Goal: Information Seeking & Learning: Learn about a topic

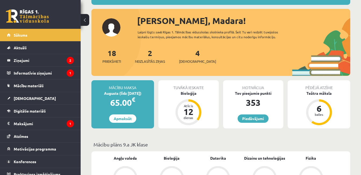
scroll to position [54, 0]
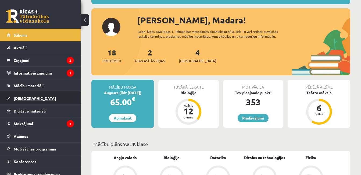
click at [33, 96] on link "[DEMOGRAPHIC_DATA]" at bounding box center [40, 98] width 67 height 12
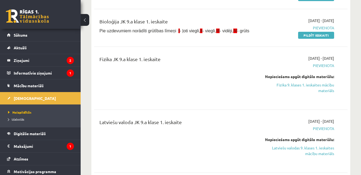
scroll to position [107, 0]
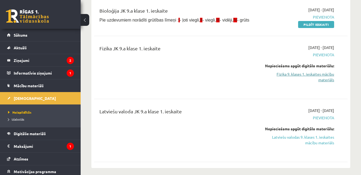
click at [325, 78] on link "Fizika 9. klases 1. ieskaites mācību materiāls" at bounding box center [297, 76] width 73 height 11
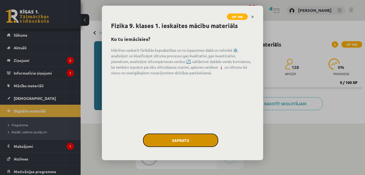
click at [176, 144] on button "Sapratu" at bounding box center [180, 139] width 75 height 13
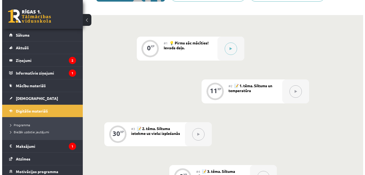
scroll to position [107, 0]
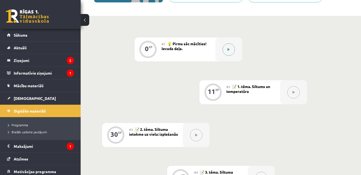
click at [230, 53] on button at bounding box center [228, 49] width 12 height 12
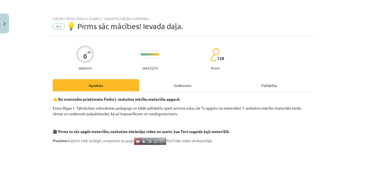
click at [177, 86] on div "Uzdevums" at bounding box center [182, 85] width 86 height 12
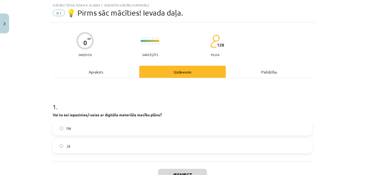
click at [172, 144] on label "Jā" at bounding box center [182, 145] width 258 height 13
click at [179, 174] on button "Iesniegt" at bounding box center [182, 174] width 49 height 12
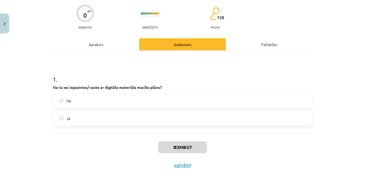
scroll to position [54, 0]
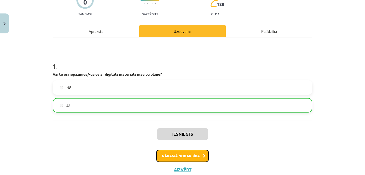
click at [198, 155] on button "Nākamā nodarbība" at bounding box center [182, 155] width 53 height 12
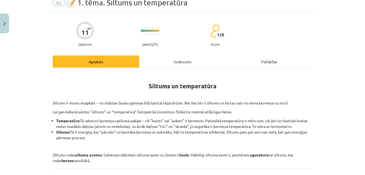
scroll to position [13, 0]
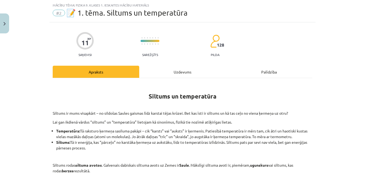
click at [178, 71] on div "Uzdevums" at bounding box center [182, 72] width 86 height 12
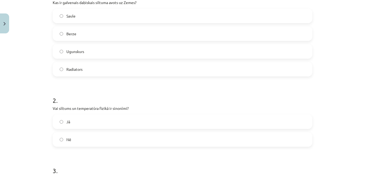
scroll to position [132, 0]
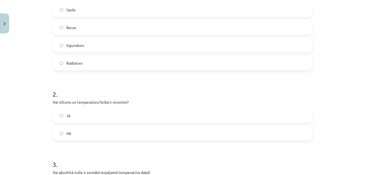
click at [149, 10] on label "Saule" at bounding box center [182, 9] width 258 height 13
click at [106, 130] on label "Nē" at bounding box center [182, 132] width 258 height 13
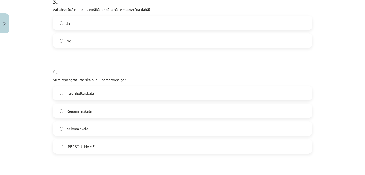
scroll to position [285, 0]
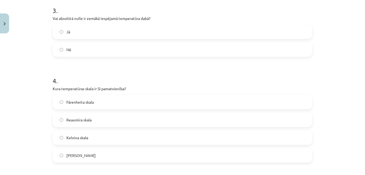
click at [147, 135] on label "Kelvina skala" at bounding box center [182, 137] width 258 height 13
click at [144, 27] on label "Jā" at bounding box center [182, 31] width 258 height 13
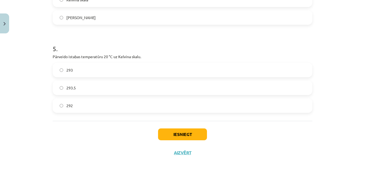
scroll to position [423, 0]
click at [191, 67] on label "293" at bounding box center [182, 69] width 258 height 13
click at [180, 134] on button "Iesniegt" at bounding box center [182, 134] width 49 height 12
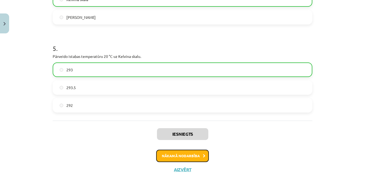
click at [199, 157] on button "Nākamā nodarbība" at bounding box center [182, 155] width 53 height 12
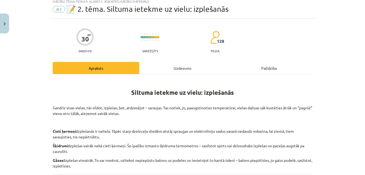
scroll to position [13, 0]
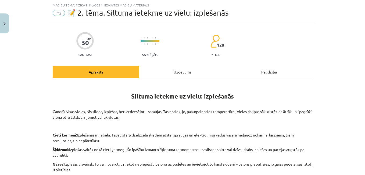
click at [185, 76] on div "Uzdevums" at bounding box center [182, 72] width 86 height 12
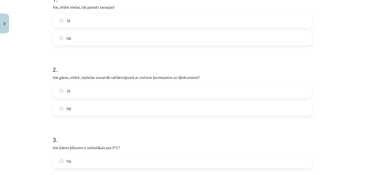
scroll to position [132, 0]
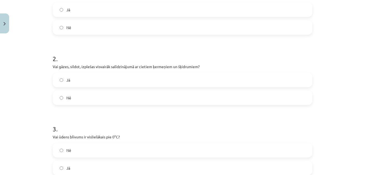
click at [104, 30] on label "Nē" at bounding box center [182, 27] width 258 height 13
click at [93, 77] on label "Jā" at bounding box center [182, 79] width 258 height 13
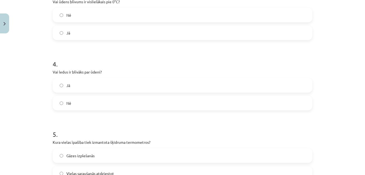
scroll to position [271, 0]
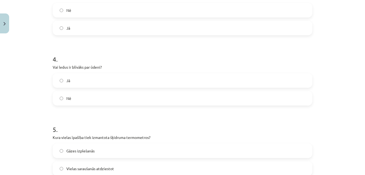
click at [124, 15] on label "Nē" at bounding box center [182, 9] width 258 height 13
click at [105, 98] on label "Nē" at bounding box center [182, 97] width 258 height 13
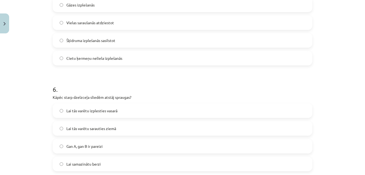
scroll to position [422, 0]
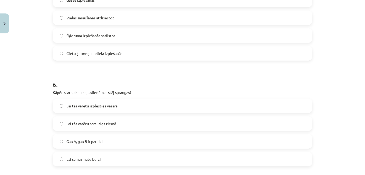
click at [153, 34] on label "Šķidruma izplešanās sasilstot" at bounding box center [182, 35] width 258 height 13
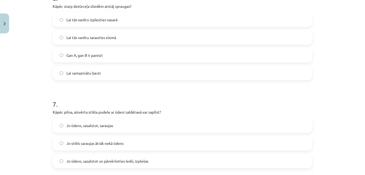
scroll to position [518, 0]
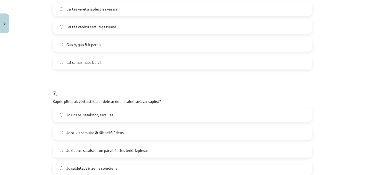
click at [146, 43] on label "Gan A, gan B ir pareizi" at bounding box center [182, 44] width 258 height 13
click at [116, 148] on span "Jo ūdens, sasalstot un pārvēršoties ledū, izplešas" at bounding box center [107, 150] width 82 height 6
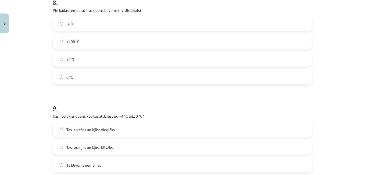
scroll to position [712, 0]
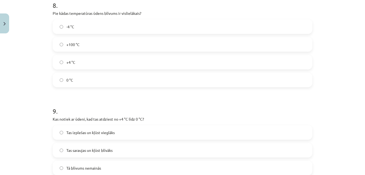
click at [266, 61] on label "+4 °C" at bounding box center [182, 61] width 258 height 13
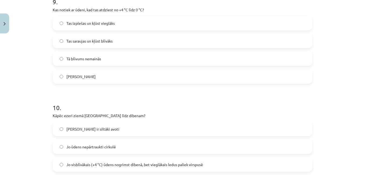
scroll to position [819, 0]
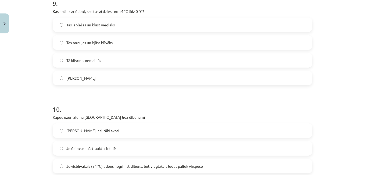
click at [206, 26] on label "Tas izplešas un kļūst vieglāks" at bounding box center [182, 24] width 258 height 13
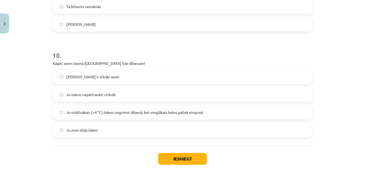
scroll to position [898, 0]
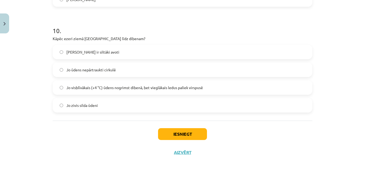
click at [124, 85] on span "Jo visblīvākais (+4 °C) ūdens nogrimst dibenā, bet vieglākais ledus paliek virs…" at bounding box center [134, 88] width 136 height 6
click at [192, 134] on button "Iesniegt" at bounding box center [182, 134] width 49 height 12
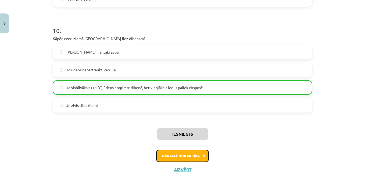
click at [184, 154] on button "Nākamā nodarbība" at bounding box center [182, 155] width 53 height 12
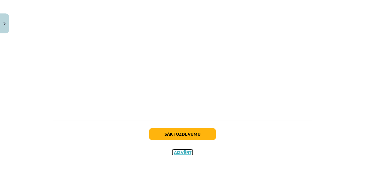
click at [184, 154] on div "Sākt uzdevumu Aizvērt" at bounding box center [182, 139] width 259 height 38
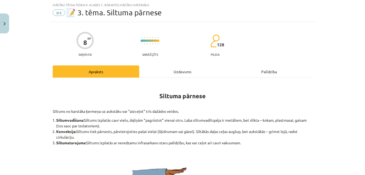
scroll to position [13, 0]
click at [178, 69] on div "Uzdevums" at bounding box center [182, 72] width 86 height 12
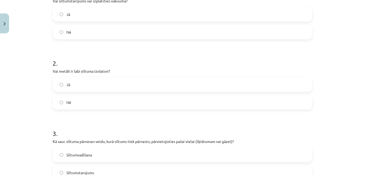
scroll to position [132, 0]
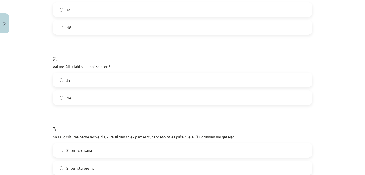
click at [95, 2] on div "1 . Vai siltumstarojums var izplatīties vakuumā? Jā Nē" at bounding box center [182, 4] width 259 height 59
click at [94, 5] on label "Jā" at bounding box center [182, 9] width 258 height 13
click at [92, 97] on label "Nē" at bounding box center [182, 97] width 258 height 13
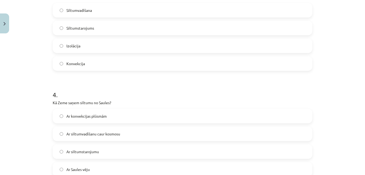
scroll to position [282, 0]
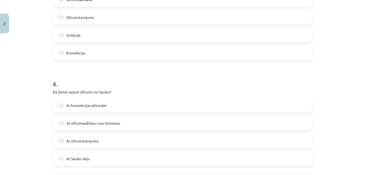
click at [127, 52] on label "Konvekcija" at bounding box center [182, 52] width 258 height 13
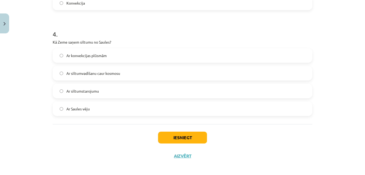
scroll to position [335, 0]
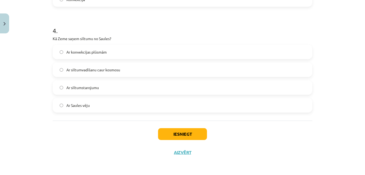
click at [118, 87] on label "Ar siltumstarojumu" at bounding box center [182, 87] width 258 height 13
click at [191, 134] on button "Iesniegt" at bounding box center [182, 134] width 49 height 12
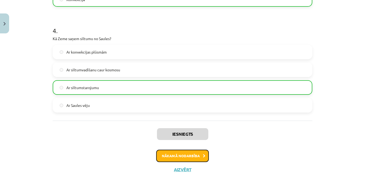
click at [186, 153] on button "Nākamā nodarbība" at bounding box center [182, 155] width 53 height 12
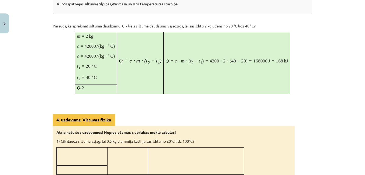
scroll to position [13, 0]
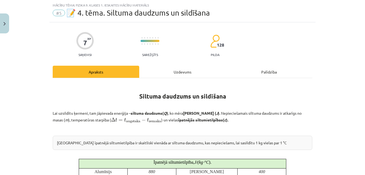
click at [185, 73] on div "Uzdevums" at bounding box center [182, 72] width 86 height 12
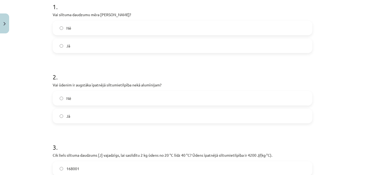
scroll to position [121, 0]
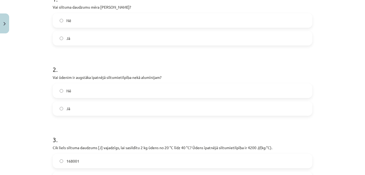
click at [123, 24] on label "Nē" at bounding box center [182, 20] width 258 height 13
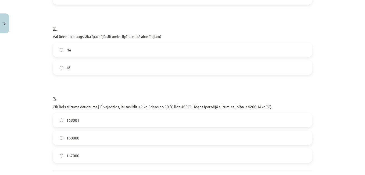
scroll to position [175, 0]
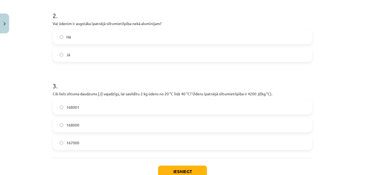
click at [98, 126] on label "168000" at bounding box center [182, 124] width 258 height 13
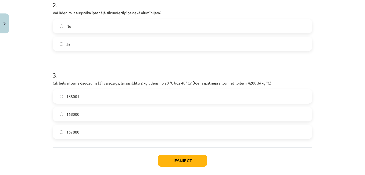
click at [200, 48] on label "Jā" at bounding box center [182, 43] width 258 height 13
click at [186, 162] on button "Iesniegt" at bounding box center [182, 160] width 49 height 12
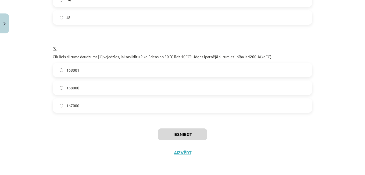
scroll to position [212, 0]
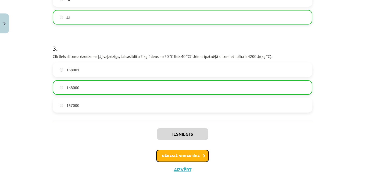
click at [196, 151] on button "Nākamā nodarbība" at bounding box center [182, 155] width 53 height 12
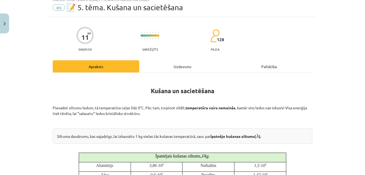
scroll to position [13, 0]
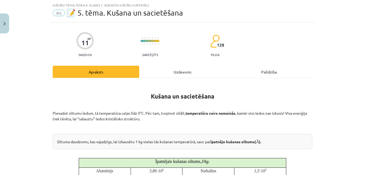
click at [184, 75] on div "Uzdevums" at bounding box center [182, 72] width 86 height 12
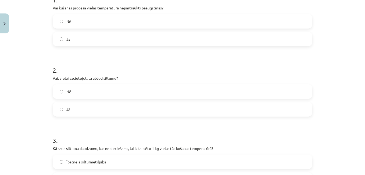
scroll to position [121, 0]
click at [172, 21] on label "Nē" at bounding box center [182, 20] width 258 height 13
click at [146, 107] on label "Jā" at bounding box center [182, 108] width 258 height 13
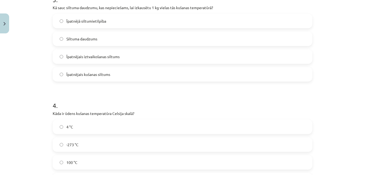
scroll to position [271, 0]
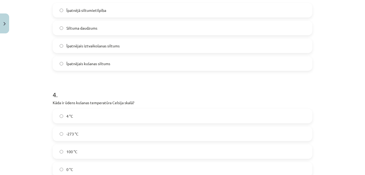
click at [125, 44] on label "Īpatnējais iztvaikošanas siltums" at bounding box center [182, 45] width 258 height 13
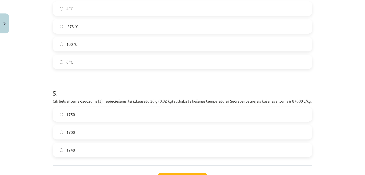
scroll to position [379, 0]
click at [107, 59] on label "0 °C" at bounding box center [182, 61] width 258 height 13
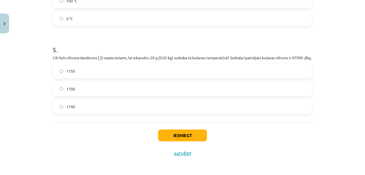
scroll to position [429, 0]
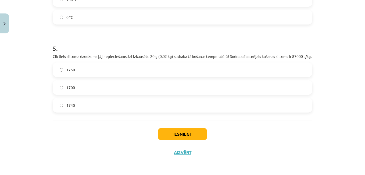
click at [154, 107] on label "1740" at bounding box center [182, 104] width 258 height 13
click at [179, 133] on button "Iesniegt" at bounding box center [182, 134] width 49 height 12
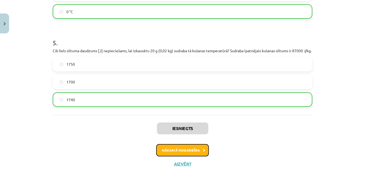
click at [184, 153] on button "Nākamā nodarbība" at bounding box center [182, 150] width 53 height 12
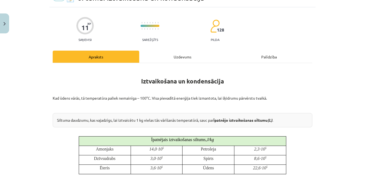
scroll to position [13, 0]
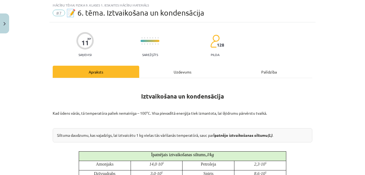
click at [177, 73] on div "Uzdevums" at bounding box center [182, 72] width 86 height 12
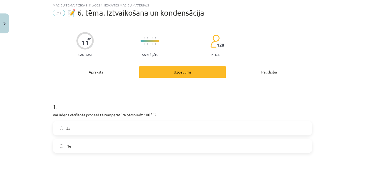
drag, startPoint x: 292, startPoint y: 123, endPoint x: 326, endPoint y: 131, distance: 34.9
click at [326, 131] on div "Mācību tēma: Fizika 9. klases 1. ieskaites mācību materiāls #7 📝 6. tēma. Iztva…" at bounding box center [182, 87] width 365 height 175
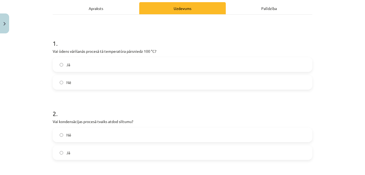
scroll to position [78, 0]
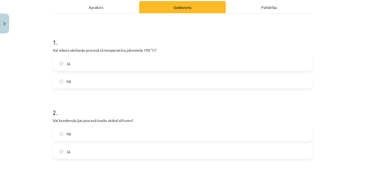
click at [361, 170] on div "Mācību tēma: Fizika 9. klases 1. ieskaites mācību materiāls #7 📝 6. tēma. Iztva…" at bounding box center [182, 87] width 365 height 175
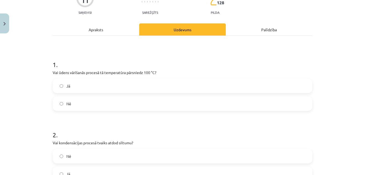
scroll to position [46, 0]
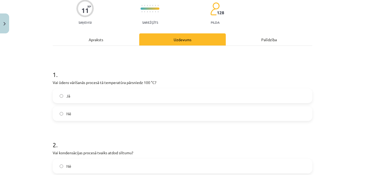
click at [92, 116] on label "Nē" at bounding box center [182, 113] width 258 height 13
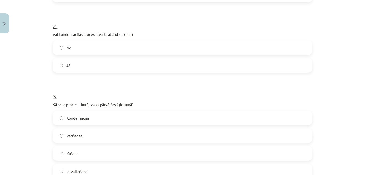
scroll to position [182, 0]
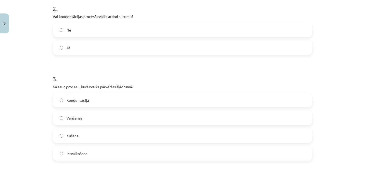
click at [204, 77] on h1 "3 ." at bounding box center [182, 74] width 259 height 17
click at [206, 81] on h1 "3 ." at bounding box center [182, 74] width 259 height 17
click at [230, 77] on h1 "3 ." at bounding box center [182, 74] width 259 height 17
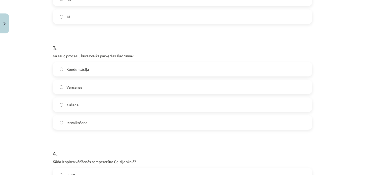
scroll to position [214, 0]
click at [129, 16] on label "Jā" at bounding box center [182, 15] width 258 height 13
click at [102, 67] on label "Kondensācija" at bounding box center [182, 67] width 258 height 13
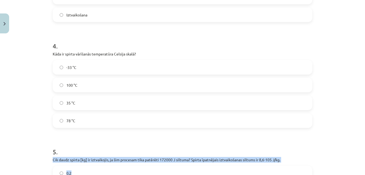
click at [361, 170] on div "Mācību tēma: Fizika 9. klases 1. ieskaites mācību materiāls #7 📝 6. tēma. Iztva…" at bounding box center [182, 87] width 365 height 175
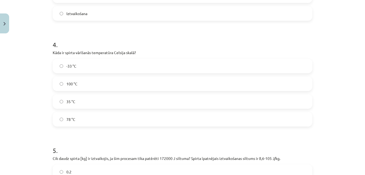
click at [303, 149] on h1 "5 ." at bounding box center [182, 145] width 259 height 17
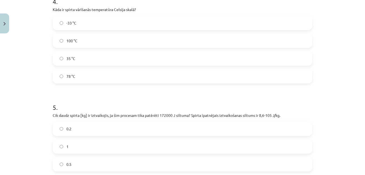
scroll to position [375, 0]
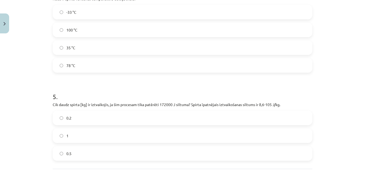
click at [92, 60] on label "78 °C" at bounding box center [182, 65] width 258 height 13
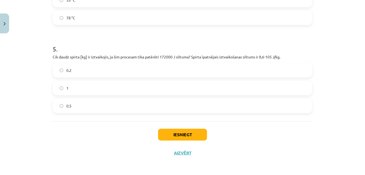
scroll to position [423, 0]
click at [147, 60] on div "5 . Cik daudz spirta [kg] ir iztvaikojis, ja šim procesam tika patērēti 172000 …" at bounding box center [182, 73] width 259 height 77
click at [149, 67] on label "0.2" at bounding box center [182, 69] width 258 height 13
click at [179, 132] on button "Iesniegt" at bounding box center [182, 134] width 49 height 12
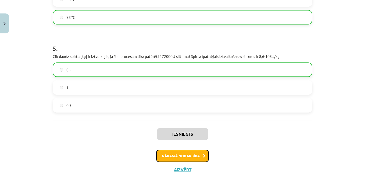
click at [174, 156] on button "Nākamā nodarbība" at bounding box center [182, 155] width 53 height 12
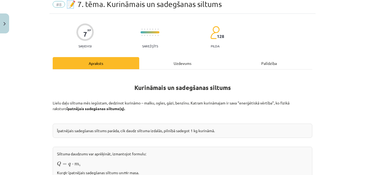
scroll to position [13, 0]
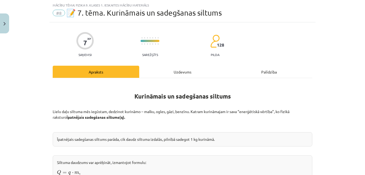
click at [183, 71] on div "Uzdevums" at bounding box center [182, 72] width 86 height 12
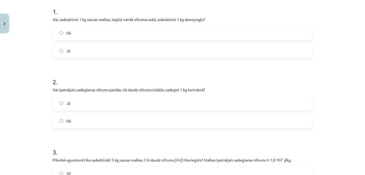
scroll to position [110, 0]
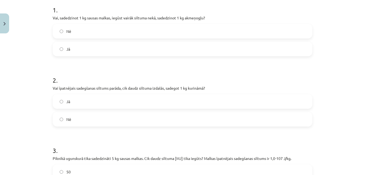
click at [192, 27] on label "Nē" at bounding box center [182, 30] width 258 height 13
click at [151, 98] on label "Jā" at bounding box center [182, 101] width 258 height 13
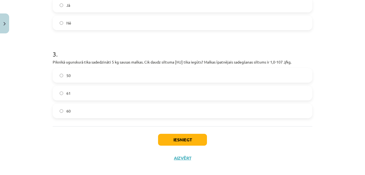
scroll to position [207, 0]
click at [174, 78] on label "50" at bounding box center [182, 74] width 258 height 13
click at [185, 139] on button "Iesniegt" at bounding box center [182, 139] width 49 height 12
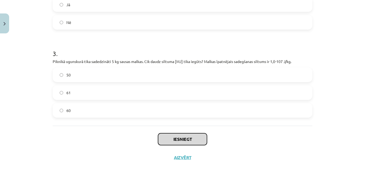
click at [185, 139] on button "Iesniegt" at bounding box center [182, 139] width 49 height 12
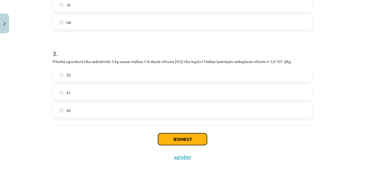
click at [184, 138] on button "Iesniegt" at bounding box center [182, 139] width 49 height 12
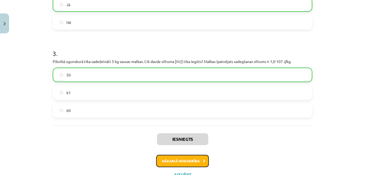
click at [189, 159] on button "Nākamā nodarbība" at bounding box center [182, 160] width 53 height 12
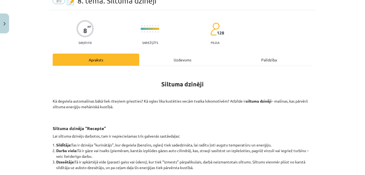
scroll to position [13, 0]
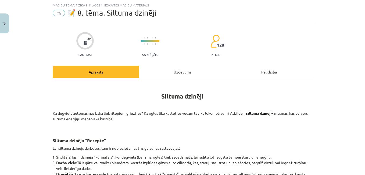
click at [181, 69] on div "Uzdevums" at bounding box center [182, 72] width 86 height 12
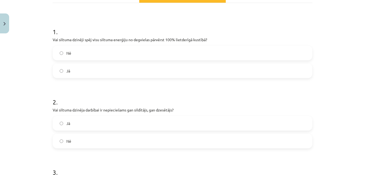
scroll to position [89, 0]
click at [233, 55] on label "Nē" at bounding box center [182, 52] width 258 height 13
click at [207, 118] on label "Jā" at bounding box center [182, 122] width 258 height 13
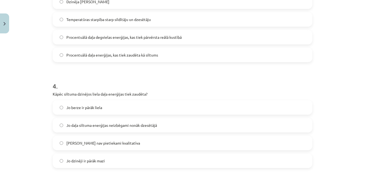
scroll to position [282, 0]
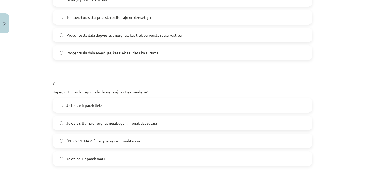
click at [189, 35] on label "Procentuālā daļa degvielas enerģijas, kas tiek pārvērsta reālā kustībā" at bounding box center [182, 34] width 258 height 13
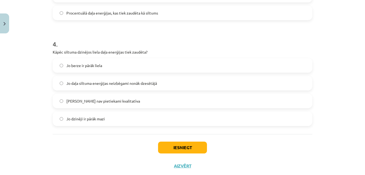
scroll to position [335, 0]
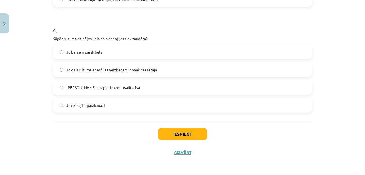
click at [140, 69] on span "Jo daļa siltuma enerģijas neizbēgami nonāk dzesētājā" at bounding box center [111, 70] width 91 height 6
click at [175, 130] on button "Iesniegt" at bounding box center [182, 134] width 49 height 12
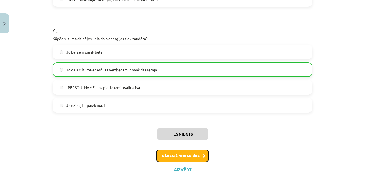
click at [181, 155] on button "Nākamā nodarbība" at bounding box center [182, 155] width 53 height 12
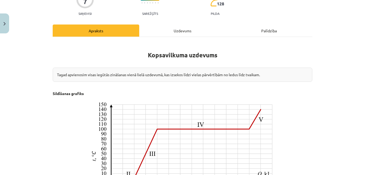
scroll to position [13, 0]
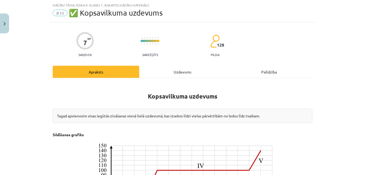
click at [181, 68] on div "Uzdevums" at bounding box center [182, 72] width 86 height 12
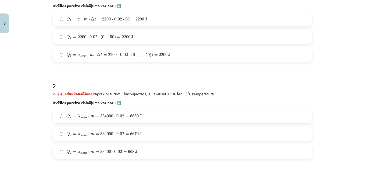
scroll to position [258, 0]
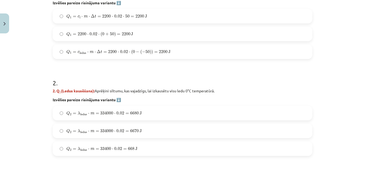
click at [212, 54] on label "Q 1 = c ledus ⋅ m ⋅ Δ t = 2200 ⋅ 0.02 ⋅ ( 0 − ( − 50 ) ) = 2200 J Q 1 = c ledus…" at bounding box center [182, 51] width 258 height 13
click at [164, 32] on label "Q 1 = 2200 ⋅ 0.02 ⋅ ( 0 + 50 ) = 2200 J Q 1 = 2200 ⋅ 0.02 ⋅ ( 0 + 50 ) = 2200 J" at bounding box center [182, 33] width 258 height 13
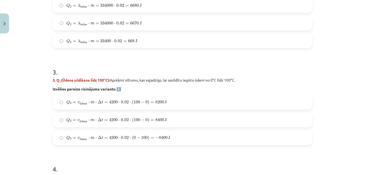
scroll to position [351, 0]
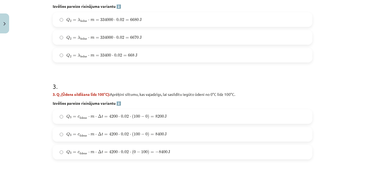
click at [173, 19] on label "Q 2 = λ ledus ⋅ m = 334000 ⋅ 0.02 = 6680 J Q 2 = λ ledus ⋅ m = 334000 ⋅ 0.02 = …" at bounding box center [182, 19] width 258 height 13
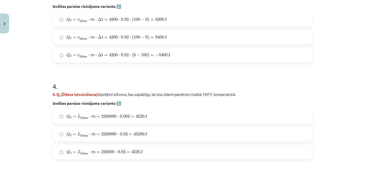
scroll to position [466, 0]
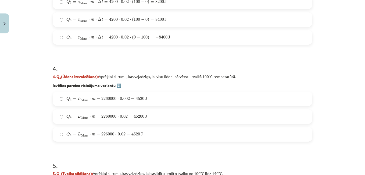
click at [158, 18] on span "8400" at bounding box center [159, 19] width 9 height 3
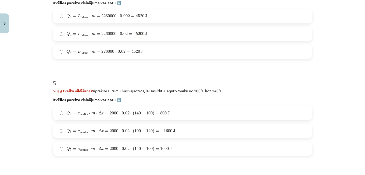
scroll to position [551, 0]
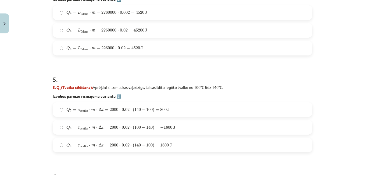
click at [153, 12] on label "Q 4 = L ū dens ⋅ m = 2260000 ⋅ 0.002 = 4520 J Q 4 = L ūdens ⋅ m = 2260000 ⋅ 0.0…" at bounding box center [182, 12] width 258 height 13
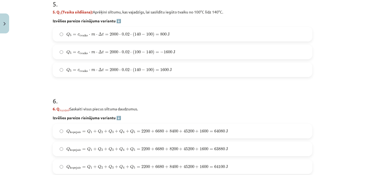
scroll to position [645, 0]
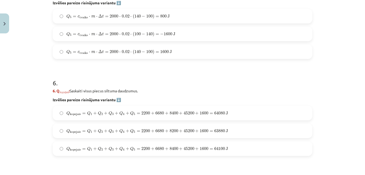
click at [181, 50] on label "Q 5 = c tvaiks ⋅ m ⋅ Δ t = 2000 ⋅ 0.02 ⋅ ( 140 − 100 ) = 1600 J Q 5 = c tvaiks …" at bounding box center [182, 51] width 258 height 13
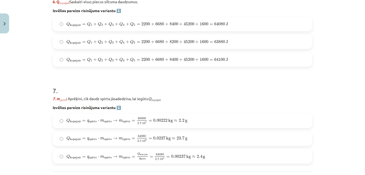
scroll to position [741, 0]
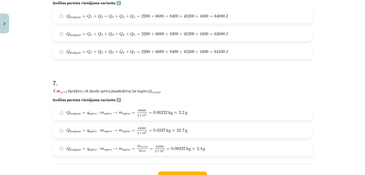
click at [226, 11] on label "Q kopejais = Q 1 + Q 2 + Q 3 + Q 4 + Q 5 = 2200 + 6680 + 8400 + 45200 + 1600 = …" at bounding box center [182, 15] width 258 height 13
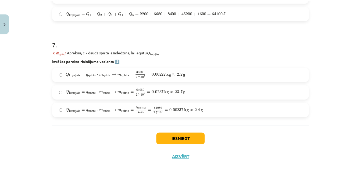
scroll to position [784, 0]
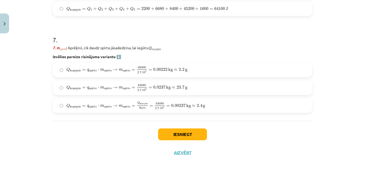
click at [223, 107] on label "Q kopejais = q spirts ⋅ m spirts → m spirts = Q kopejais q spirts = 64080 2.7 ⋅…" at bounding box center [182, 105] width 258 height 13
click at [190, 128] on div "Iesniegt Aizvērt" at bounding box center [182, 140] width 259 height 38
click at [188, 132] on button "Iesniegt" at bounding box center [182, 134] width 49 height 12
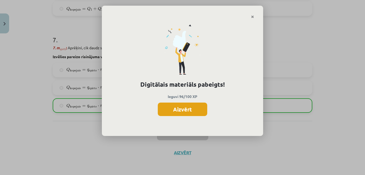
click at [186, 108] on button "Aizvērt" at bounding box center [182, 108] width 49 height 13
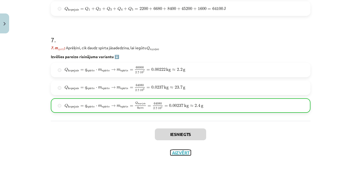
click at [180, 151] on button "Aizvērt" at bounding box center [180, 152] width 20 height 5
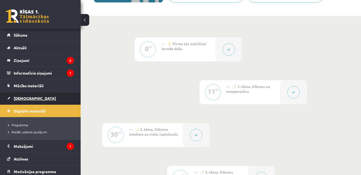
click at [26, 98] on span "[DEMOGRAPHIC_DATA]" at bounding box center [35, 98] width 42 height 5
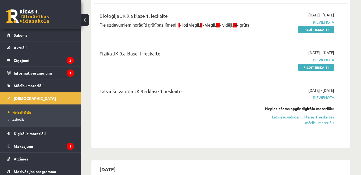
scroll to position [104, 0]
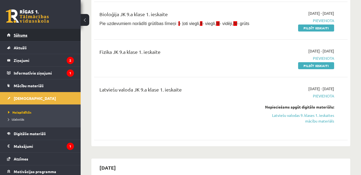
click at [65, 32] on link "Sākums" at bounding box center [40, 35] width 67 height 12
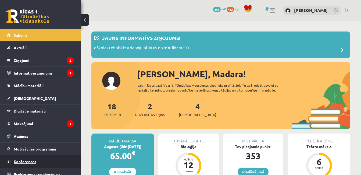
click at [37, 159] on link "Konferences" at bounding box center [40, 161] width 67 height 12
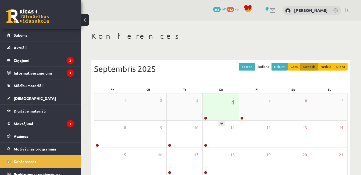
click at [211, 102] on div "4" at bounding box center [221, 106] width 36 height 27
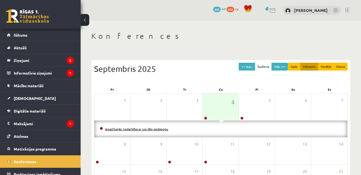
click at [161, 129] on link "Iepazīšanās nodarbība ar sociālo pedagogu" at bounding box center [136, 129] width 63 height 4
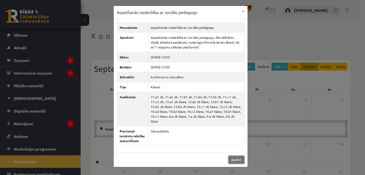
click at [238, 156] on link "Aizvērt" at bounding box center [236, 160] width 16 height 8
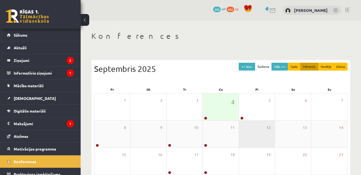
click at [252, 120] on div "12" at bounding box center [257, 133] width 36 height 27
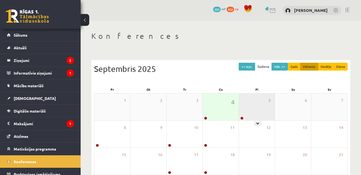
click at [253, 115] on div "5" at bounding box center [257, 106] width 36 height 27
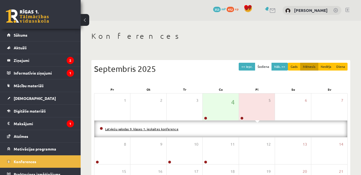
click at [173, 129] on link "Latviešu valodas 9. klases 1. ieskaites konference" at bounding box center [141, 129] width 73 height 4
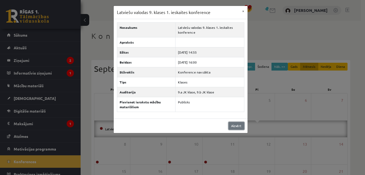
click at [238, 124] on link "Aizvērt" at bounding box center [236, 126] width 16 height 8
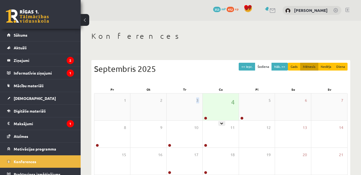
click at [227, 113] on body "0 Dāvanas 353 mP 412 xp Madara Karziņina Sākums Aktuāli Kā mācīties eSKOLĀ Kont…" at bounding box center [180, 87] width 361 height 175
click at [352, 145] on div "Konferences << Iepr. Šodiena Nāk. >> Gads Mēnesis Nedēļa Diena Septembris 2025 …" at bounding box center [221, 139] width 280 height 236
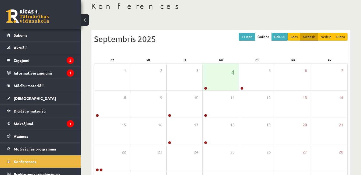
scroll to position [43, 0]
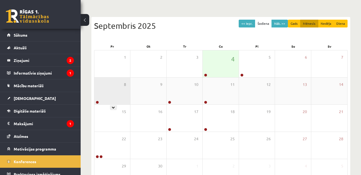
click at [118, 85] on div "8" at bounding box center [112, 90] width 36 height 27
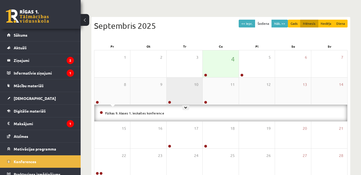
click at [174, 95] on div "10" at bounding box center [185, 90] width 36 height 27
click at [175, 95] on div "10" at bounding box center [185, 90] width 36 height 27
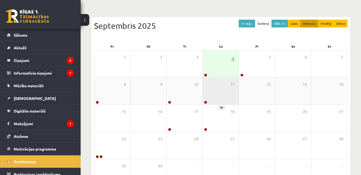
click at [212, 99] on div "11" at bounding box center [221, 90] width 36 height 27
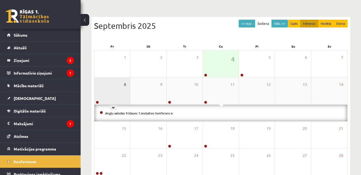
click at [124, 85] on span "8" at bounding box center [125, 84] width 2 height 6
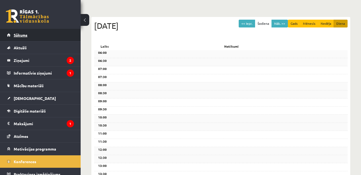
click at [54, 36] on link "Sākums" at bounding box center [40, 35] width 67 height 12
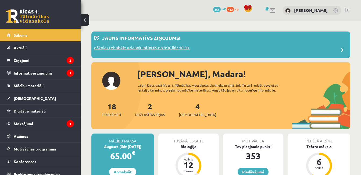
click at [239, 43] on div "Jauns informatīvs ziņojums!" at bounding box center [220, 39] width 253 height 10
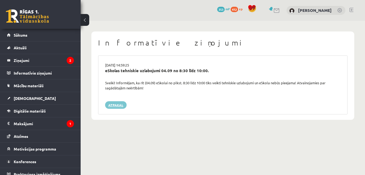
click at [112, 102] on link "Atpakaļ" at bounding box center [115, 105] width 21 height 8
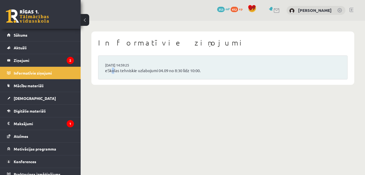
drag, startPoint x: 0, startPoint y: 0, endPoint x: 113, endPoint y: 99, distance: 150.4
click at [113, 99] on body "0 Dāvanas 353 mP 412 xp [PERSON_NAME] Sākums Aktuāli Kā mācīties eSKOLĀ Kontakt…" at bounding box center [182, 87] width 365 height 175
drag, startPoint x: 113, startPoint y: 99, endPoint x: 102, endPoint y: 104, distance: 12.7
click at [102, 104] on body "0 Dāvanas 353 mP 412 xp [PERSON_NAME] Sākums Aktuāli Kā mācīties eSKOLĀ Kontakt…" at bounding box center [182, 87] width 365 height 175
click at [52, 95] on link "[DEMOGRAPHIC_DATA]" at bounding box center [40, 98] width 67 height 12
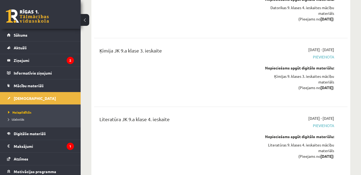
scroll to position [4378, 0]
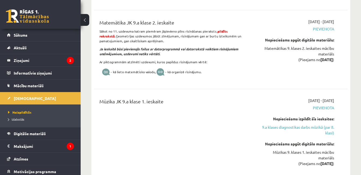
scroll to position [2373, 0]
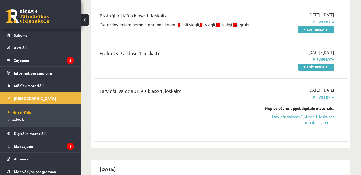
scroll to position [85, 0]
